Goal: Task Accomplishment & Management: Manage account settings

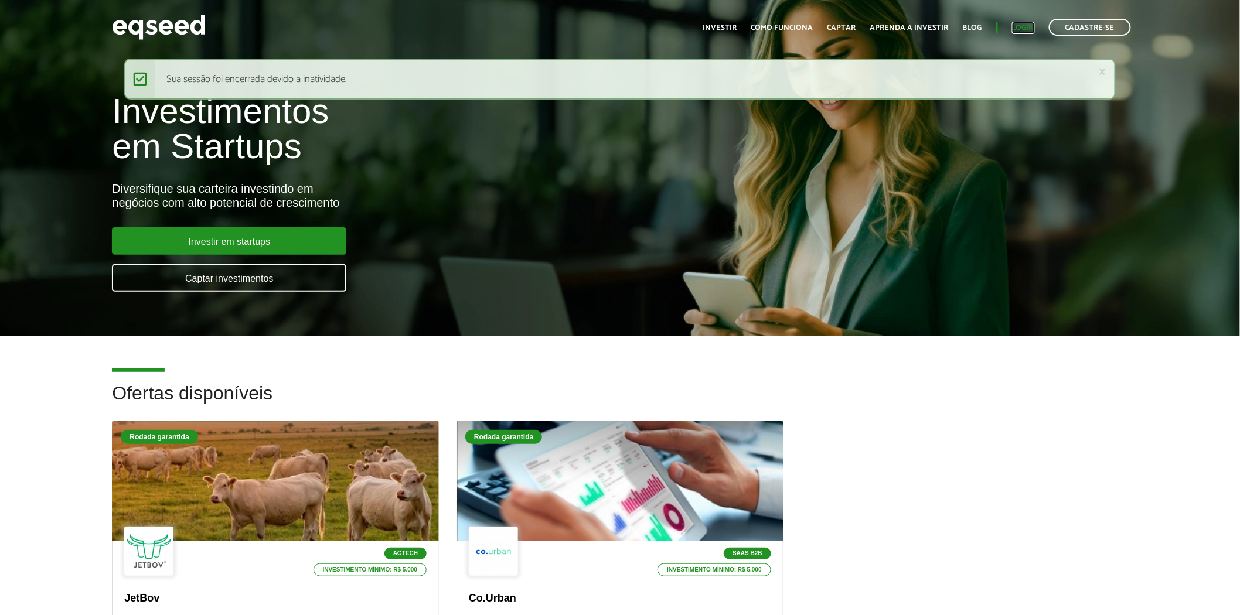
click at [629, 31] on link "Login" at bounding box center [1023, 28] width 23 height 8
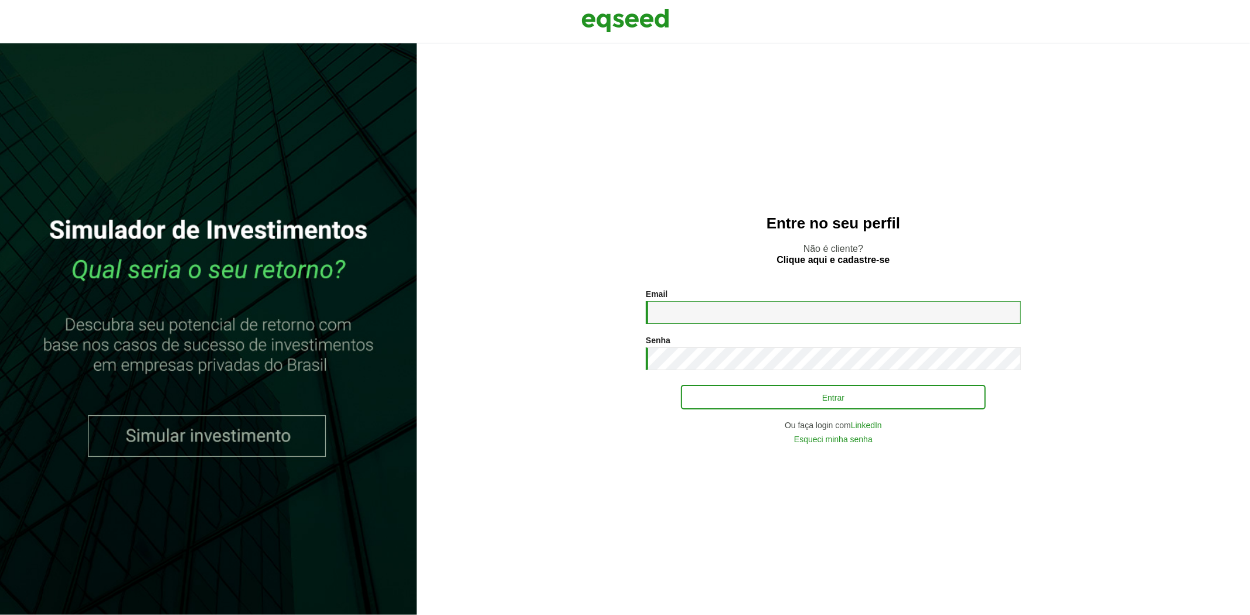
type input "**********"
click at [722, 406] on button "Entrar" at bounding box center [833, 397] width 305 height 22
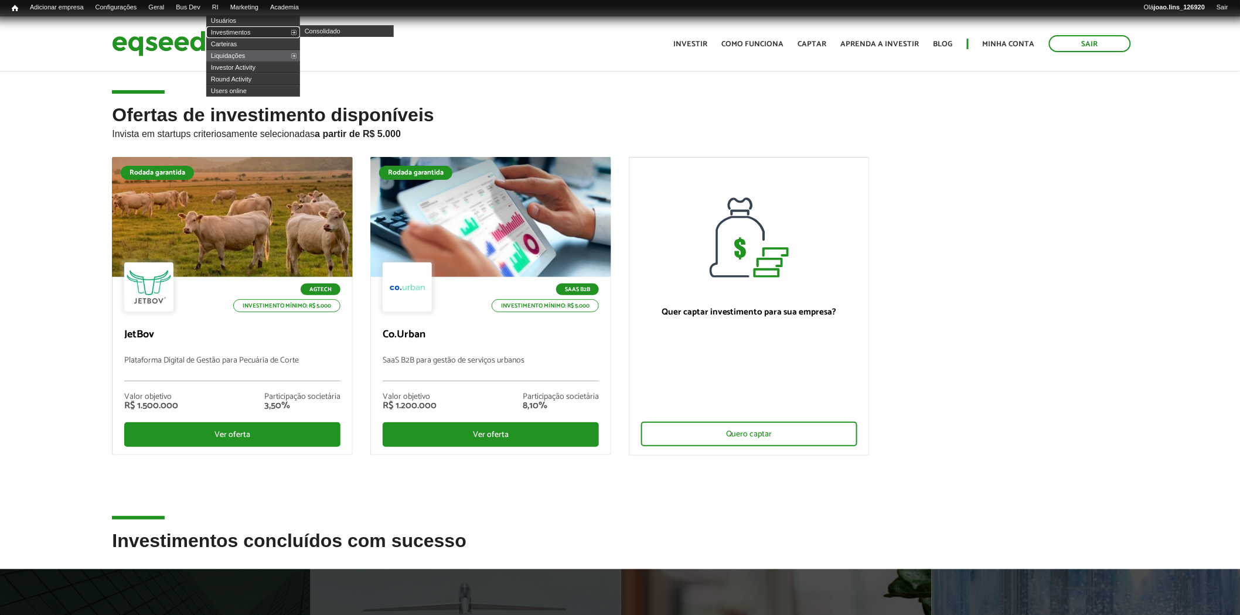
click at [236, 28] on link "Investimentos" at bounding box center [253, 32] width 94 height 12
